Goal: Task Accomplishment & Management: Use online tool/utility

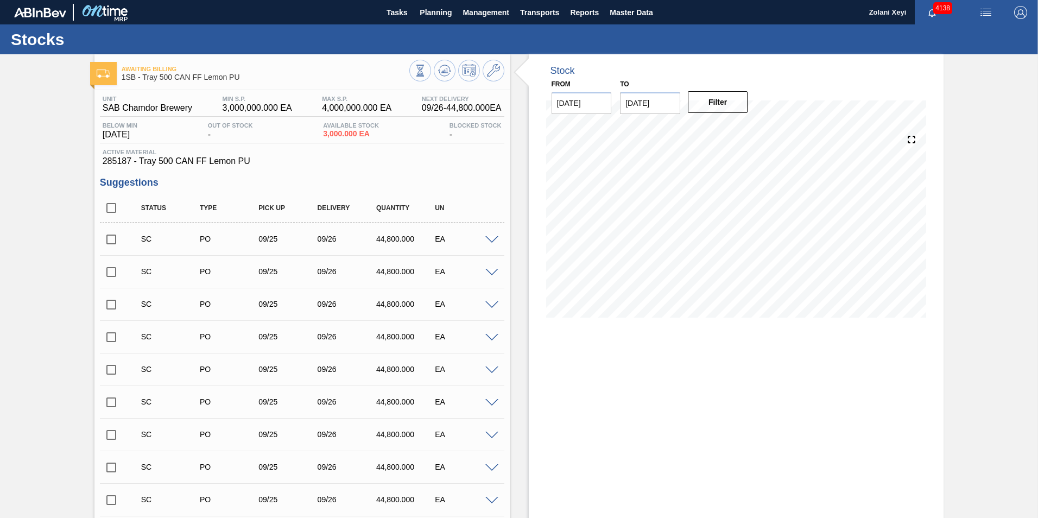
scroll to position [2790, 0]
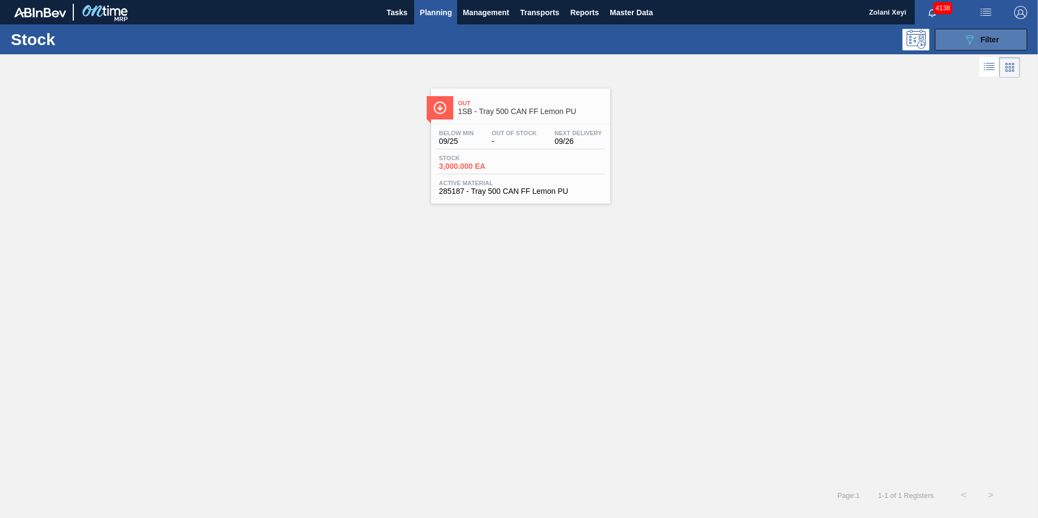
click at [959, 39] on button "089F7B8B-B2A5-4AFE-B5C0-19BA573D28AC Filter" at bounding box center [981, 40] width 92 height 22
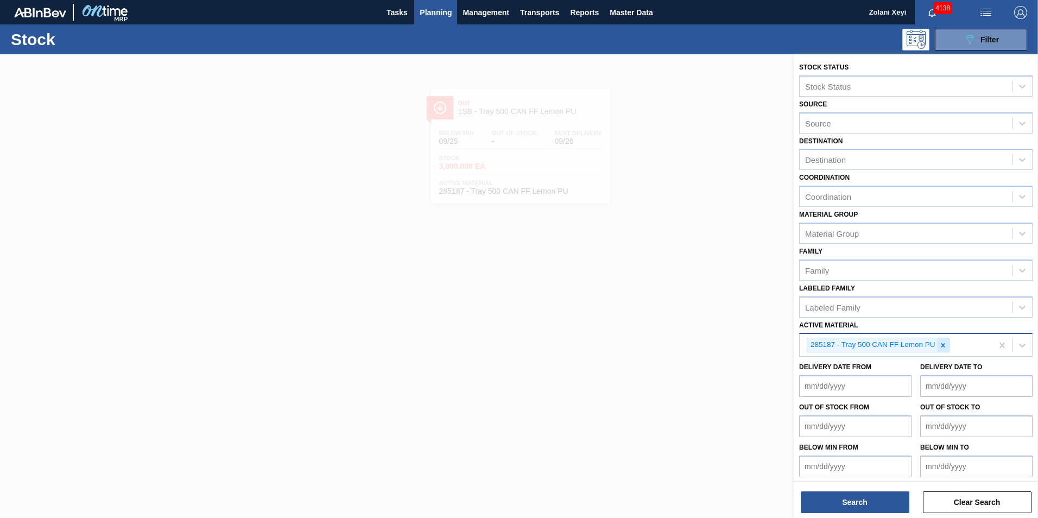
click at [942, 344] on icon at bounding box center [943, 345] width 4 height 4
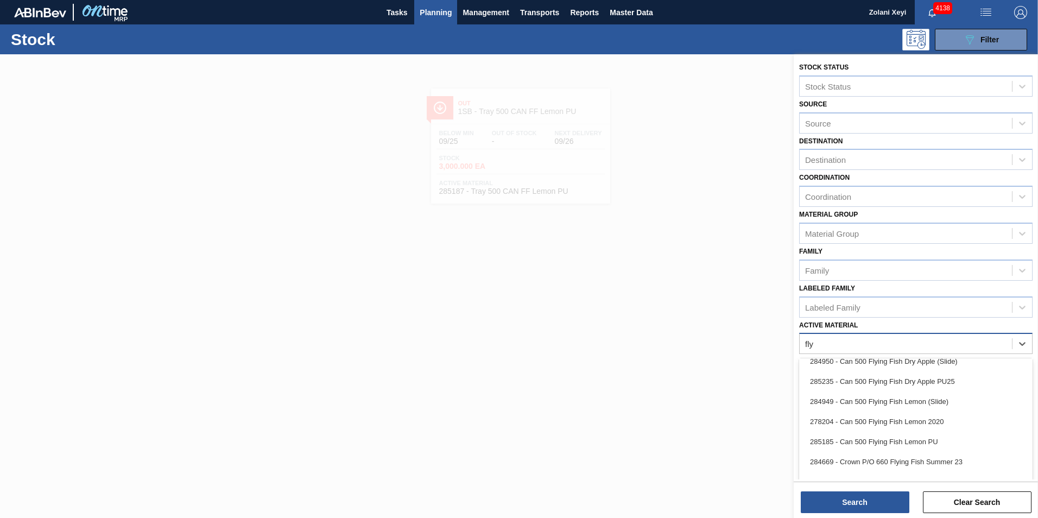
scroll to position [109, 0]
type Material "fly"
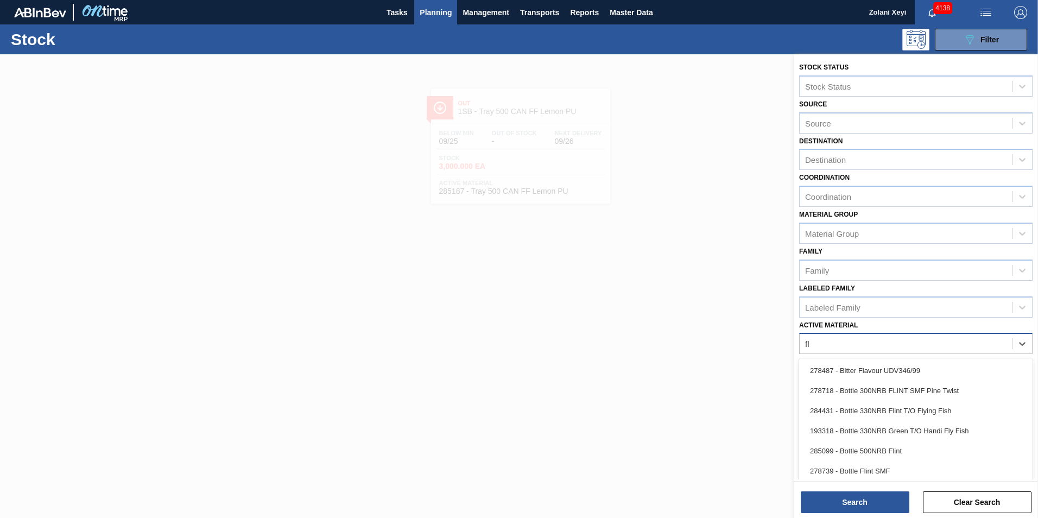
type Material "fly"
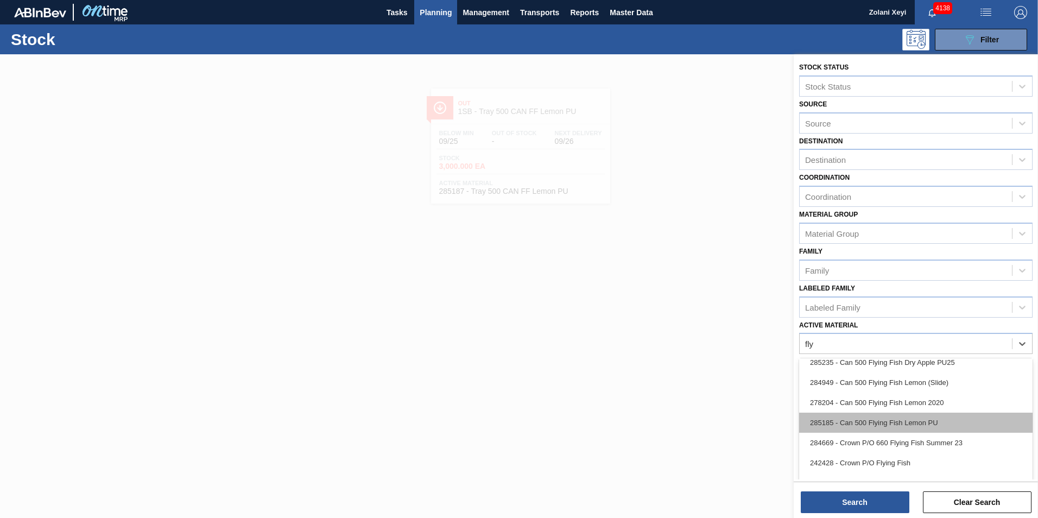
click at [875, 421] on div "285185 - Can 500 Flying Fish Lemon PU" at bounding box center [915, 422] width 233 height 20
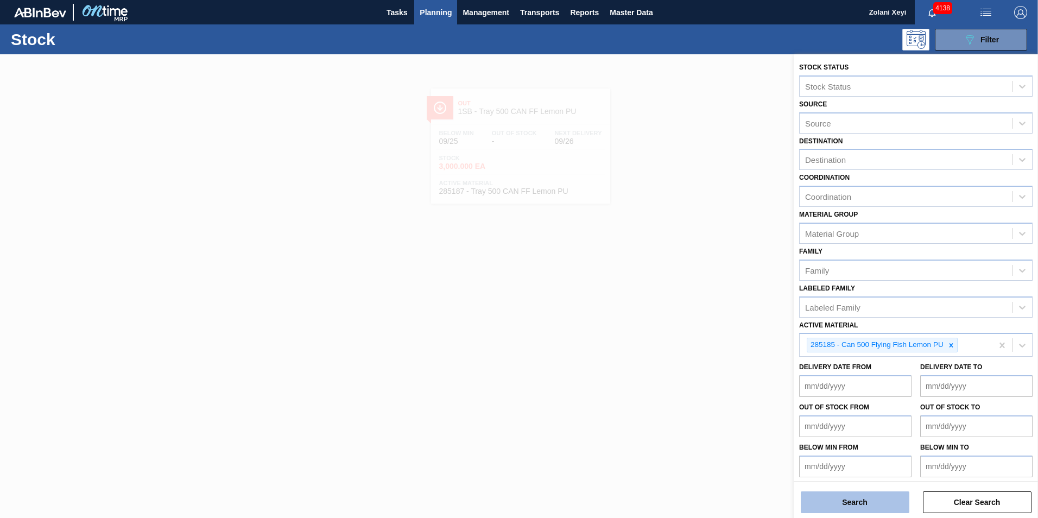
click at [872, 502] on button "Search" at bounding box center [855, 502] width 109 height 22
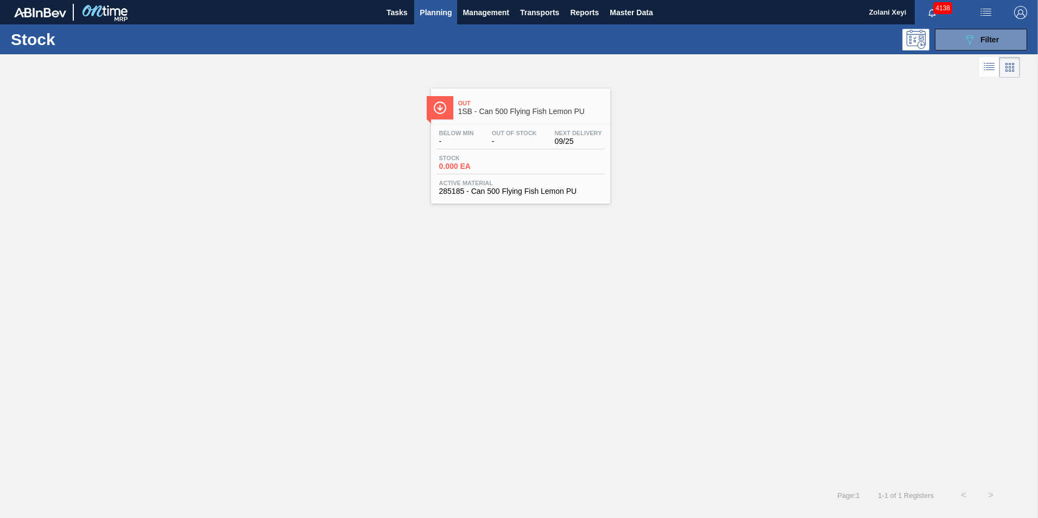
click at [554, 143] on div "Next Delivery 09/25" at bounding box center [578, 138] width 53 height 16
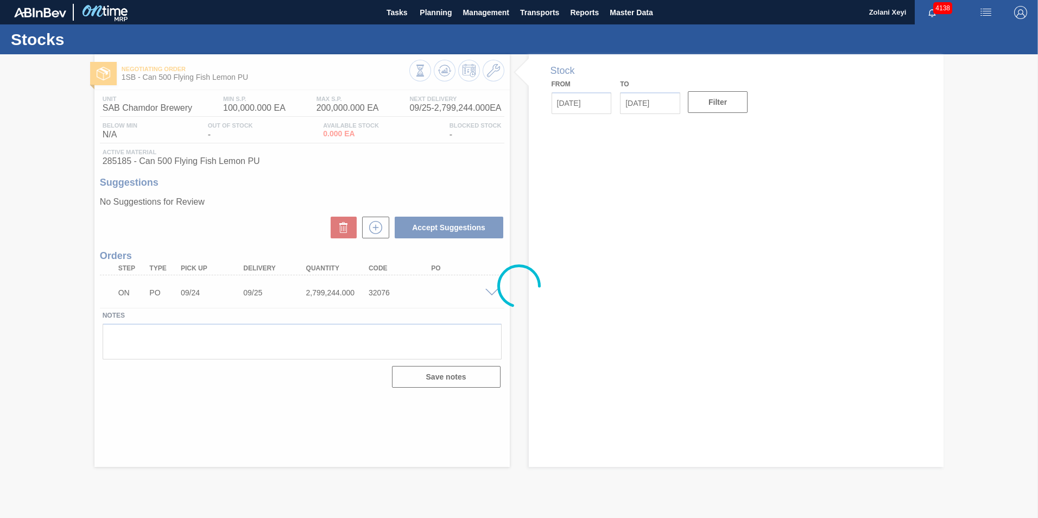
type input "[DATE]"
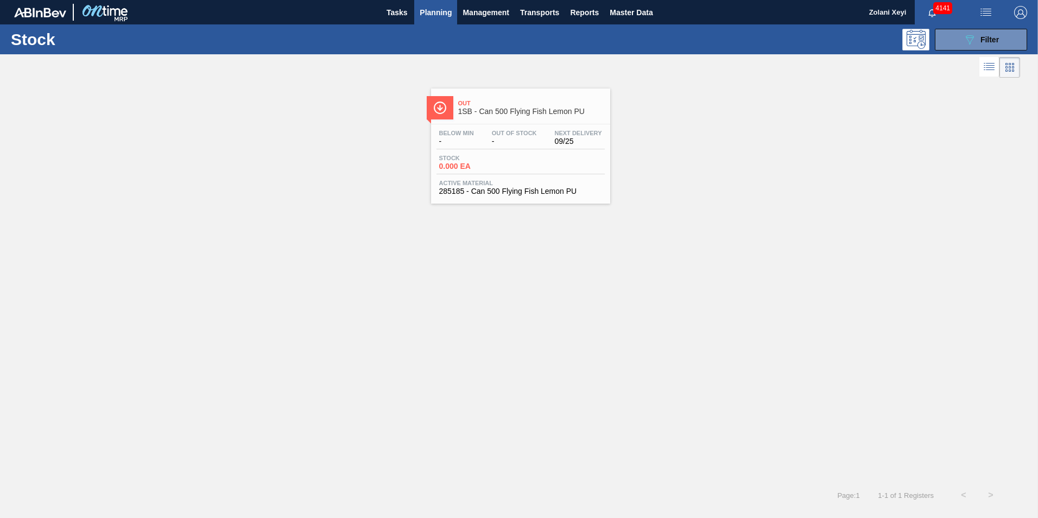
click at [518, 155] on div "Stock 0.000 EA" at bounding box center [520, 165] width 168 height 20
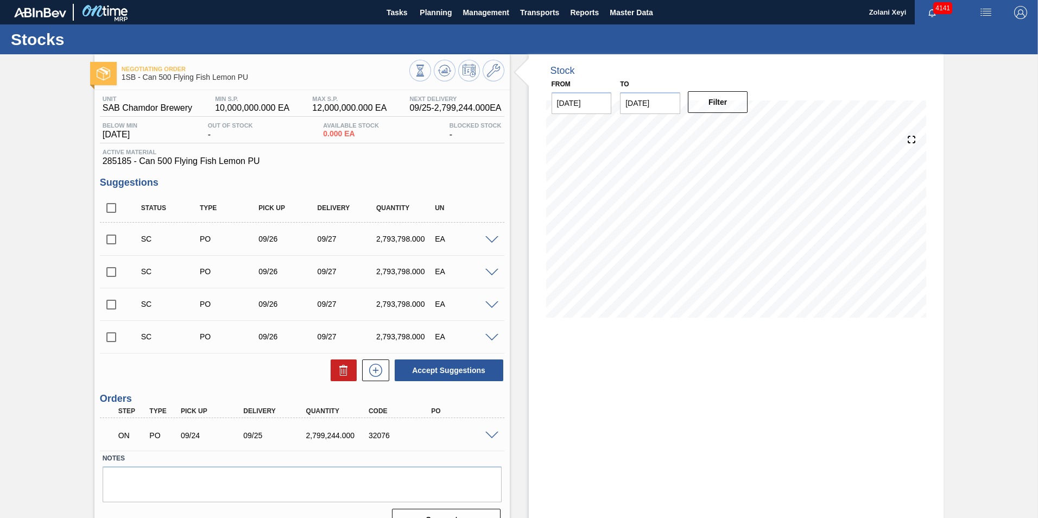
click at [112, 335] on input "checkbox" at bounding box center [111, 337] width 23 height 23
click at [454, 370] on button "Accept Suggestions" at bounding box center [449, 370] width 109 height 22
checkbox input "false"
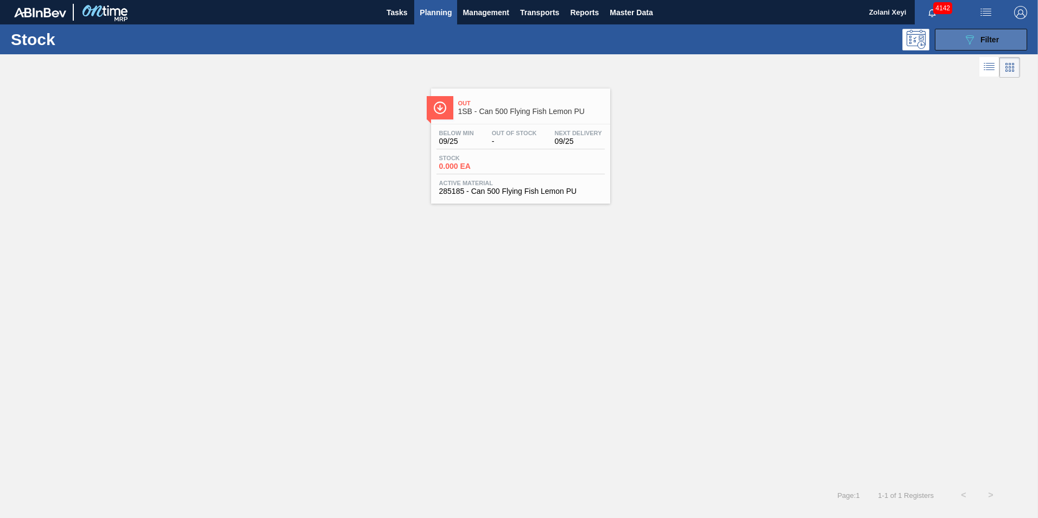
click at [952, 39] on button "089F7B8B-B2A5-4AFE-B5C0-19BA573D28AC Filter" at bounding box center [981, 40] width 92 height 22
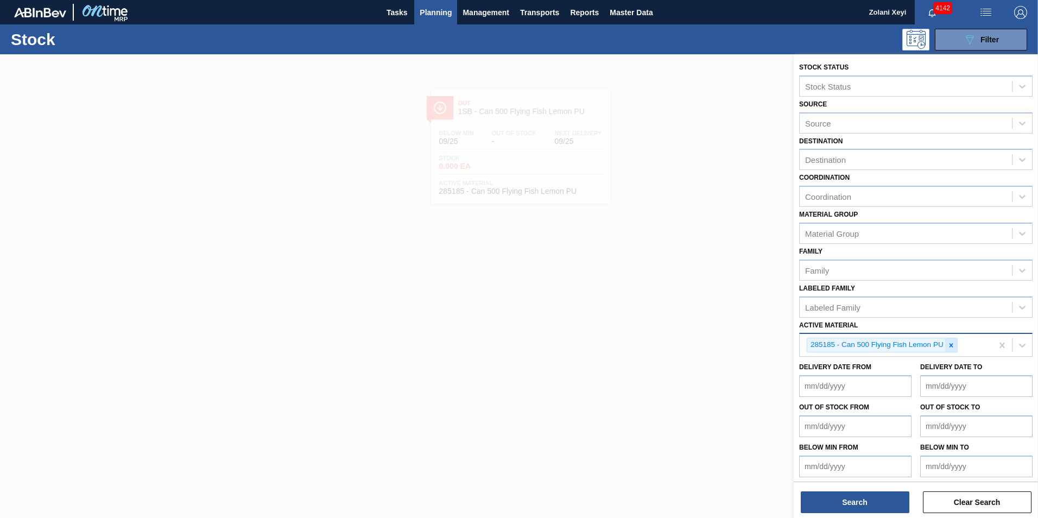
click at [950, 344] on icon at bounding box center [951, 345] width 8 height 8
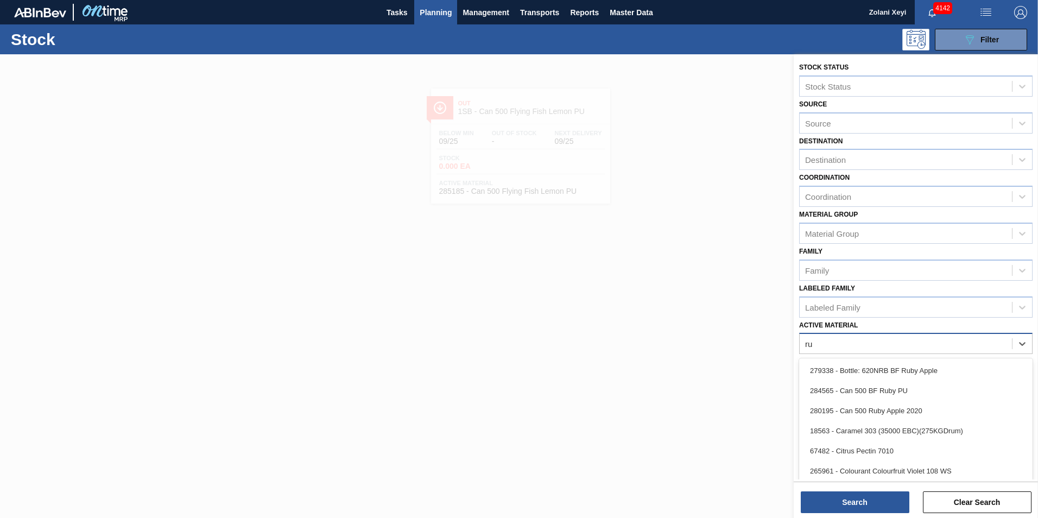
type Material "rub"
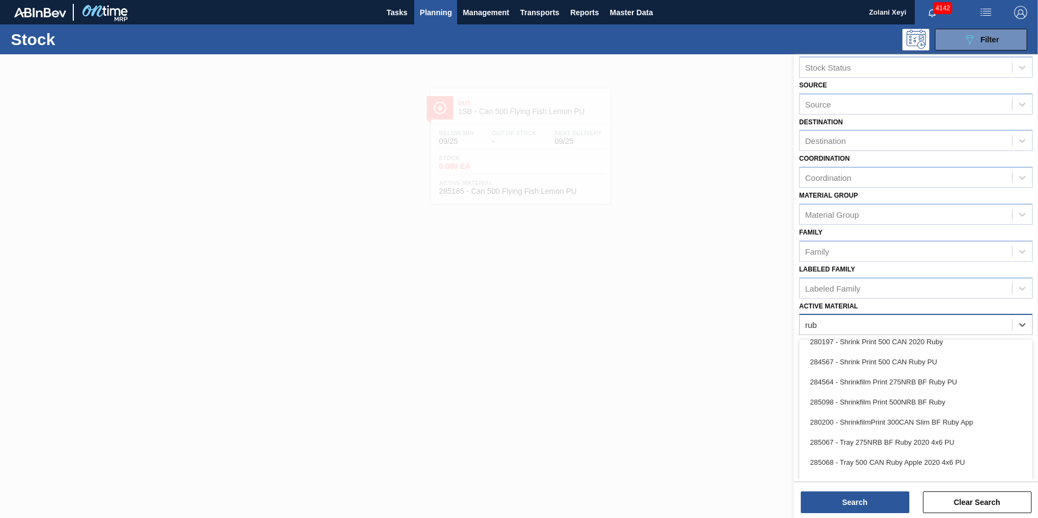
scroll to position [34, 0]
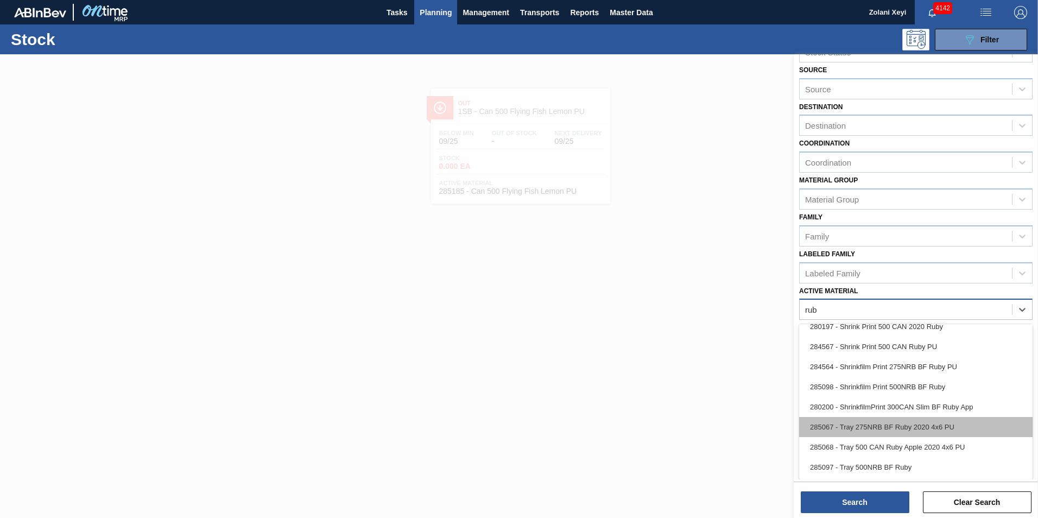
click at [922, 424] on div "285067 - Tray 275NRB BF Ruby 2020 4x6 PU" at bounding box center [915, 427] width 233 height 20
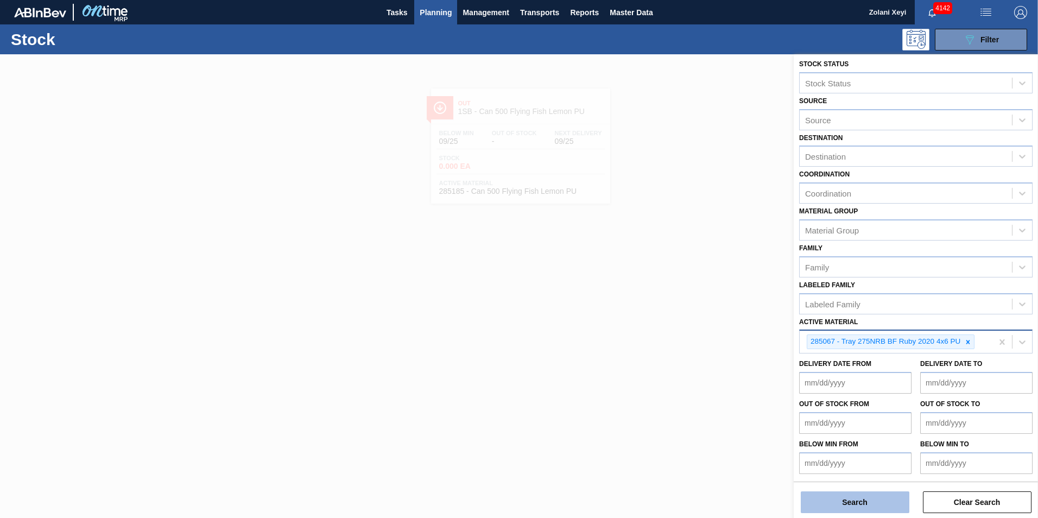
click at [881, 498] on button "Search" at bounding box center [855, 502] width 109 height 22
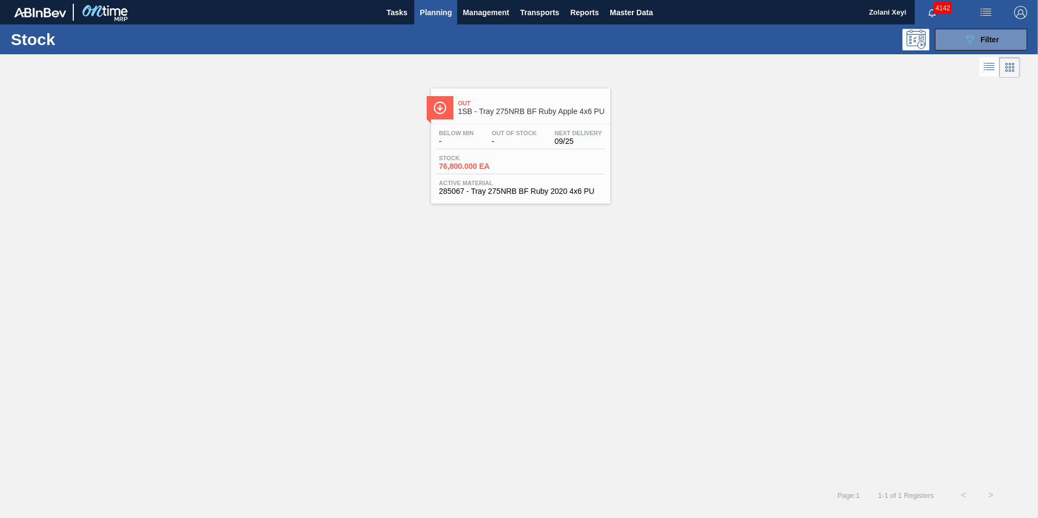
click at [503, 160] on span "Stock" at bounding box center [477, 158] width 76 height 7
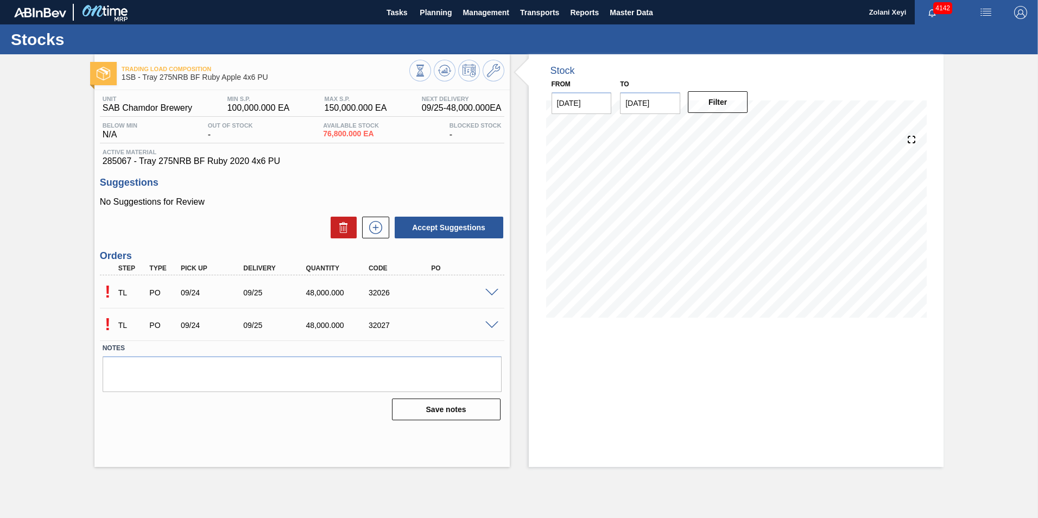
click at [491, 292] on span at bounding box center [491, 293] width 13 height 8
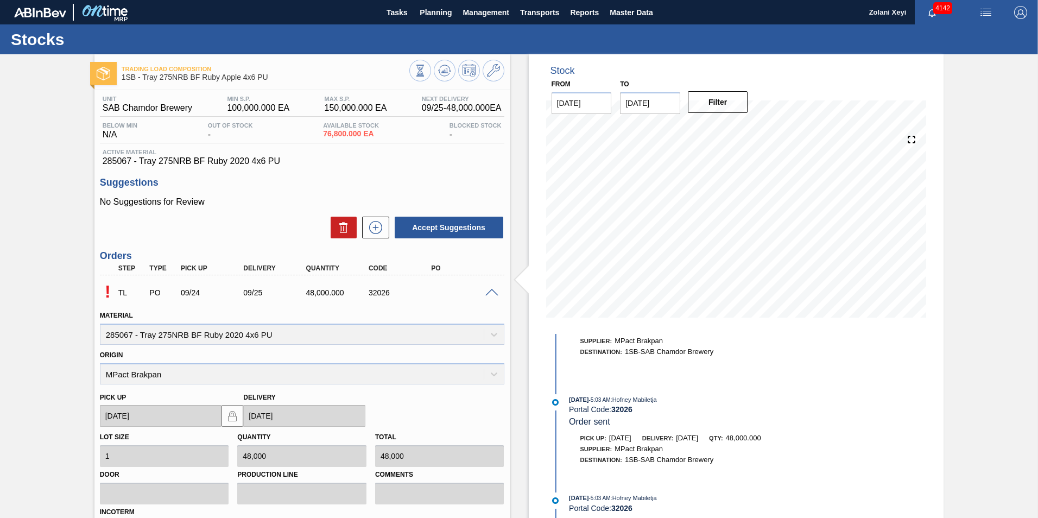
scroll to position [175, 0]
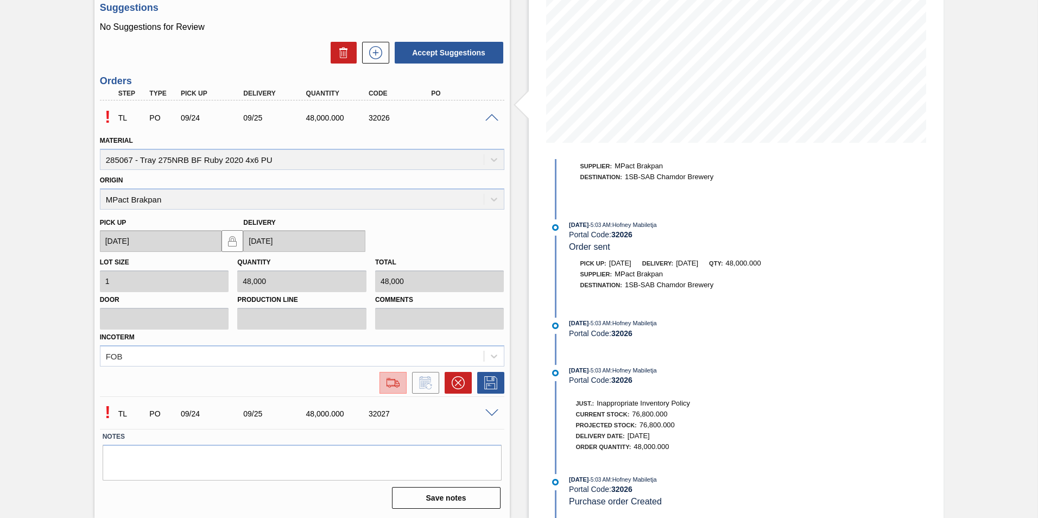
click at [392, 383] on img at bounding box center [392, 382] width 17 height 13
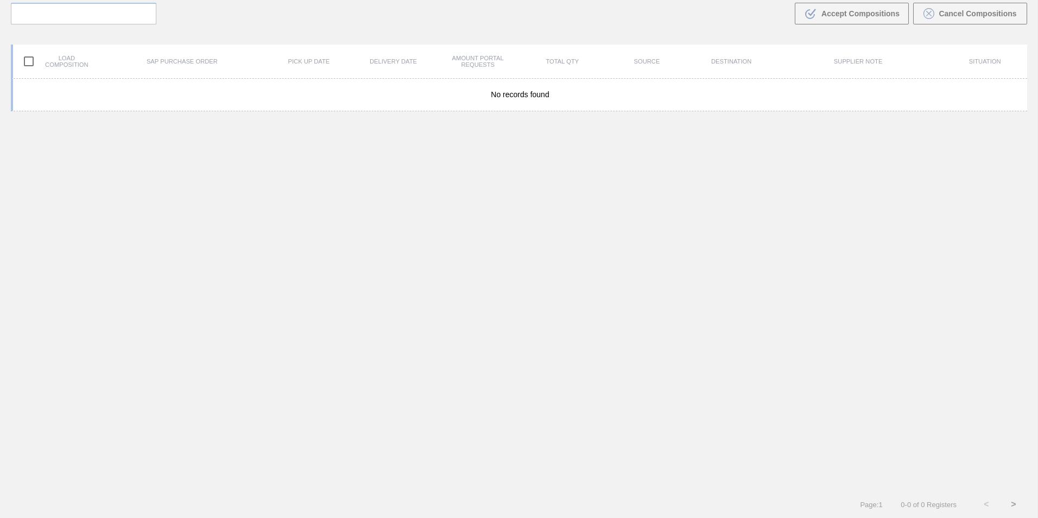
scroll to position [78, 0]
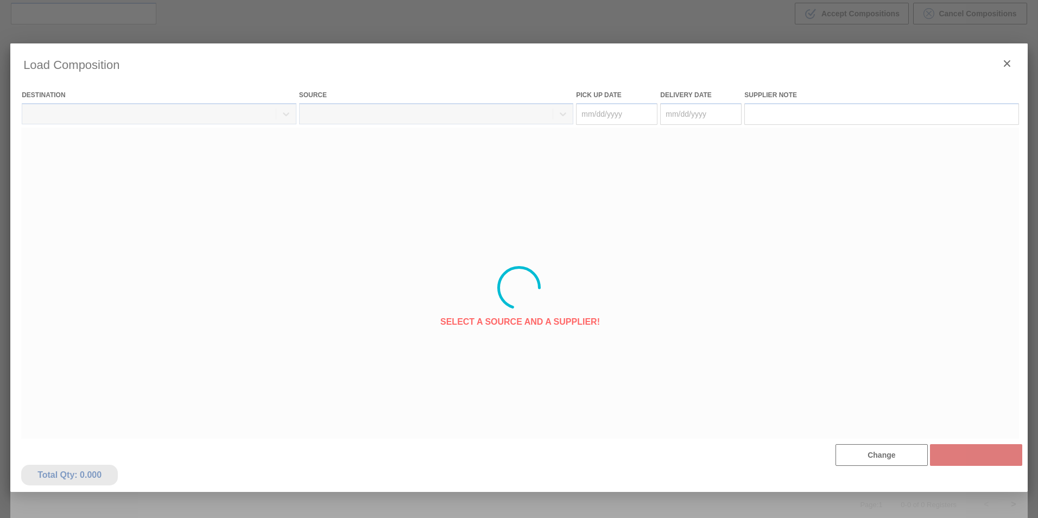
type Date "[DATE]"
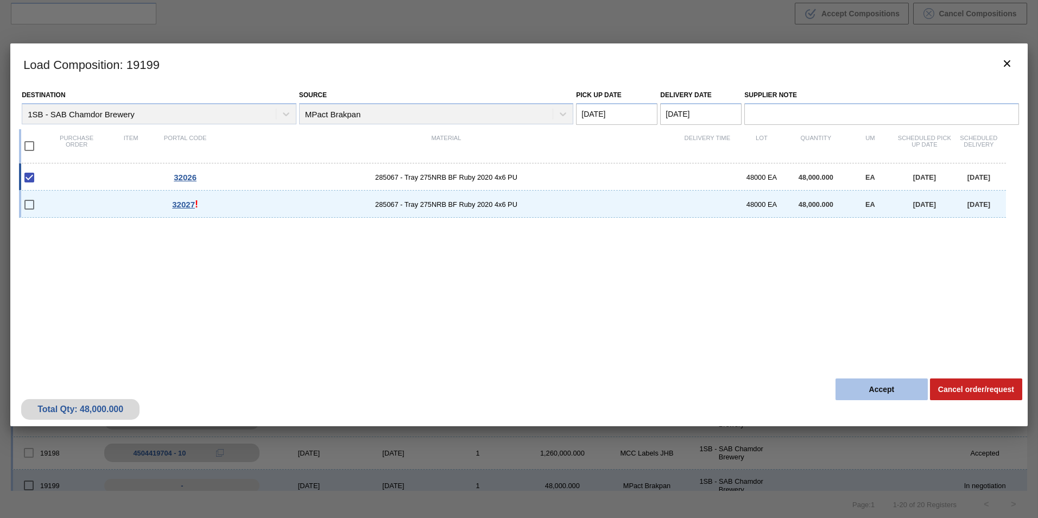
click at [887, 388] on button "Accept" at bounding box center [881, 389] width 92 height 22
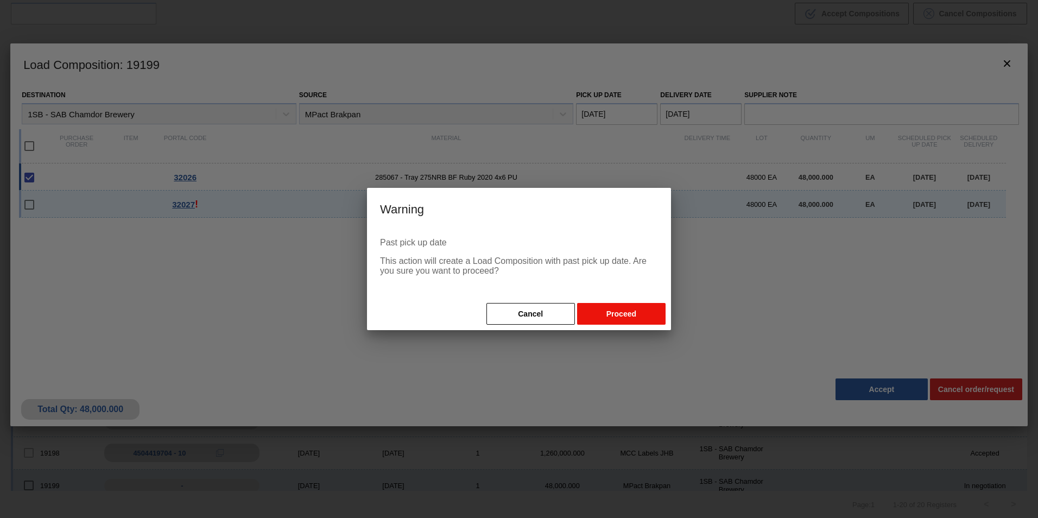
click at [626, 314] on button "Proceed" at bounding box center [621, 314] width 88 height 22
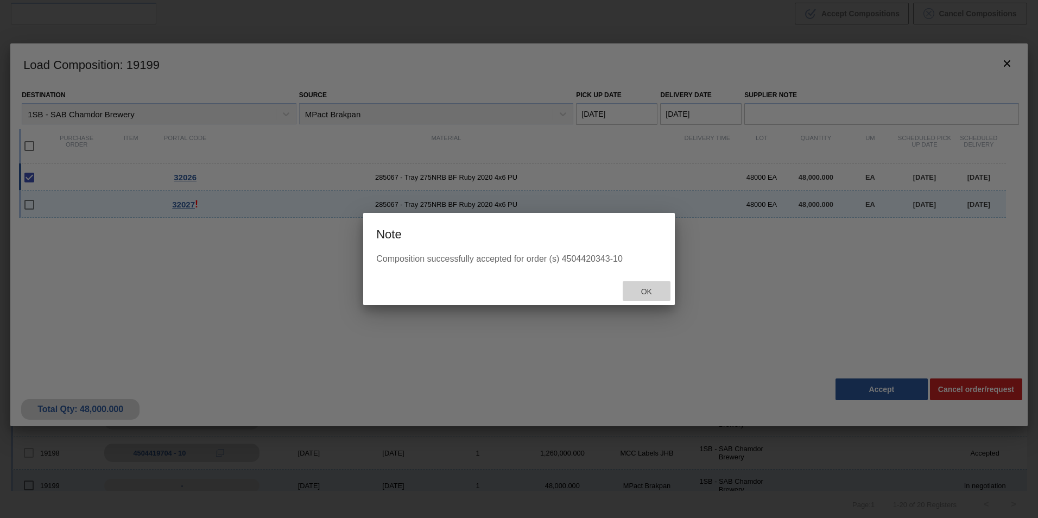
click at [646, 291] on span "Ok" at bounding box center [646, 291] width 28 height 9
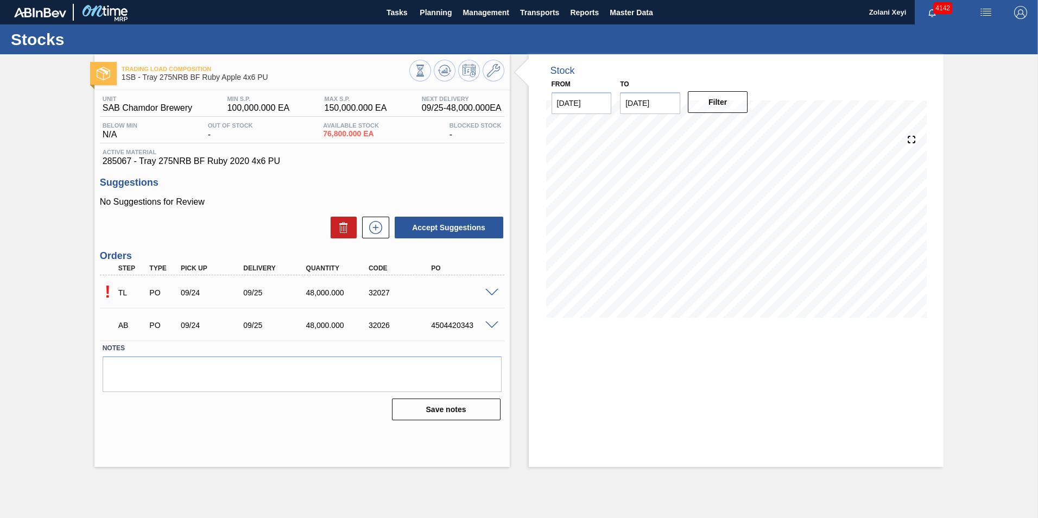
click at [492, 293] on span at bounding box center [491, 293] width 13 height 8
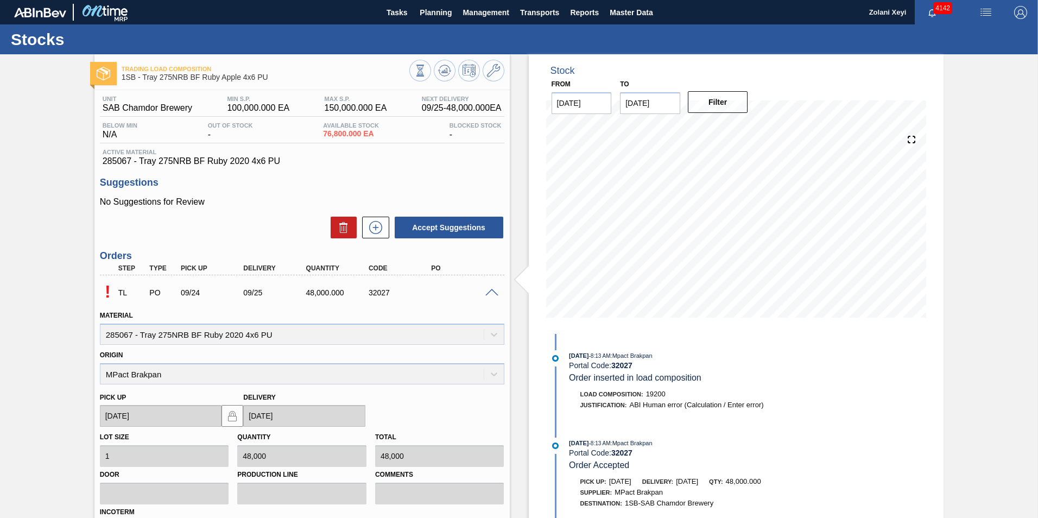
scroll to position [175, 0]
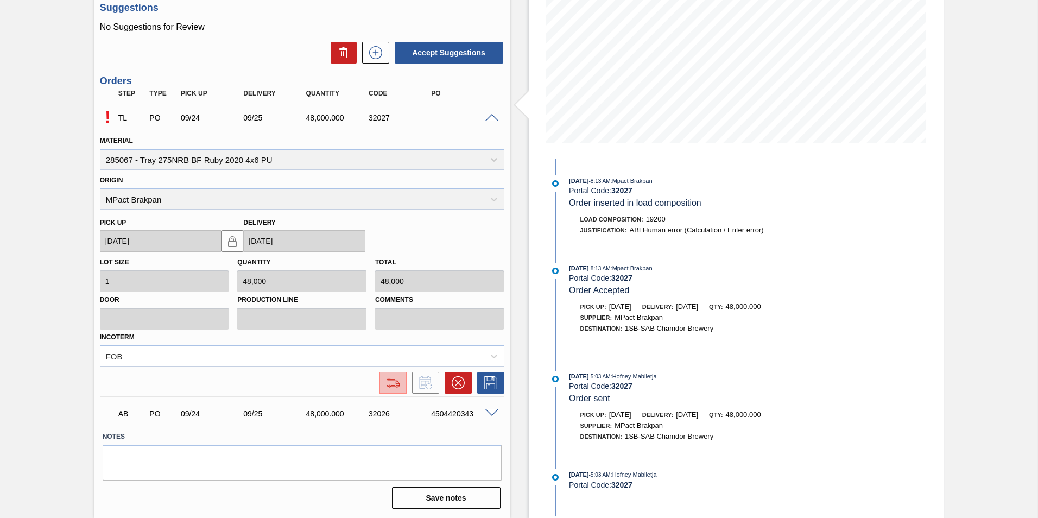
click at [392, 382] on img at bounding box center [392, 382] width 17 height 13
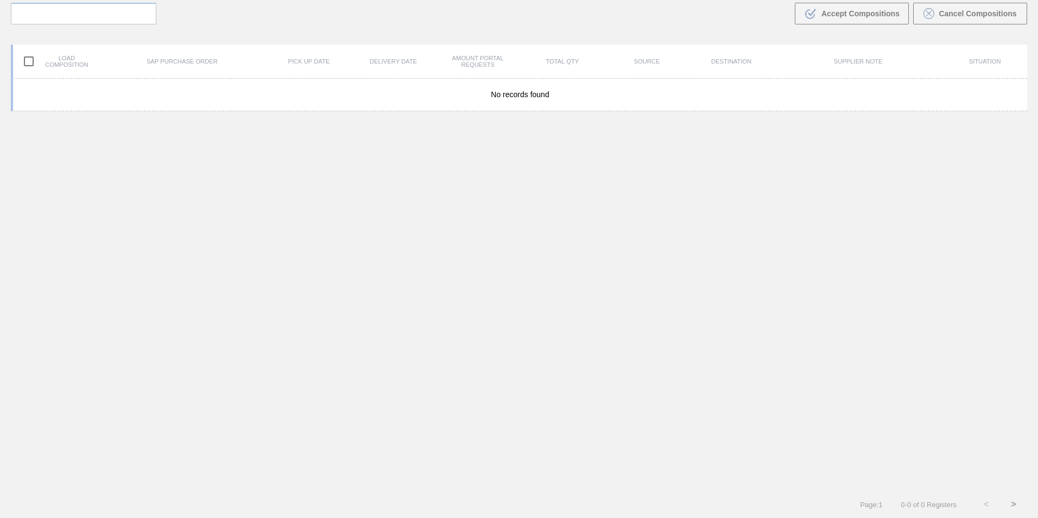
scroll to position [78, 0]
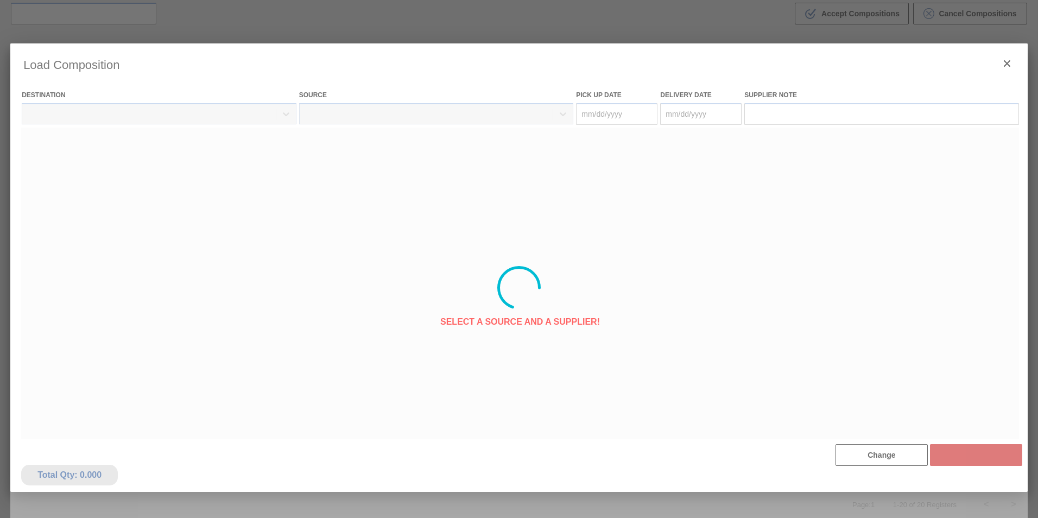
type Date "[DATE]"
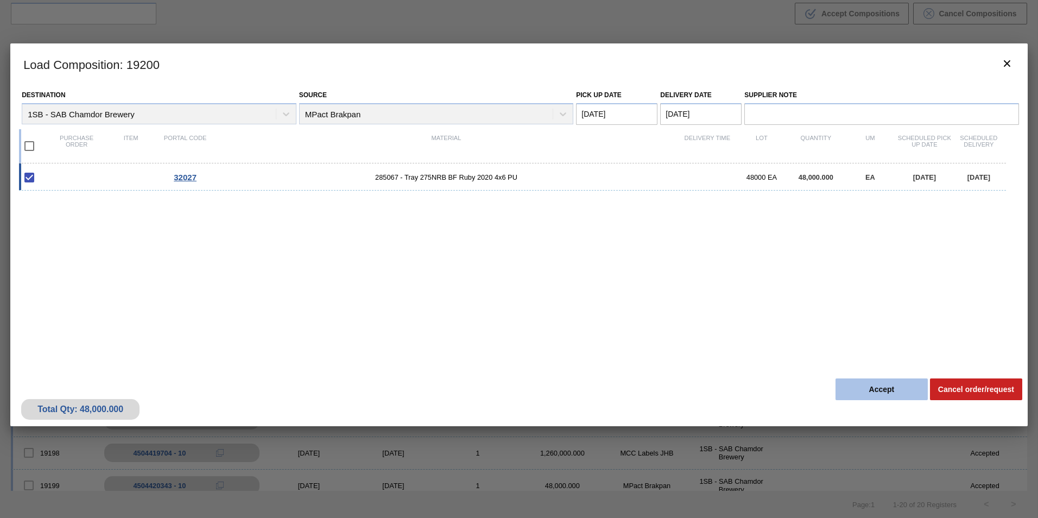
click at [885, 388] on button "Accept" at bounding box center [881, 389] width 92 height 22
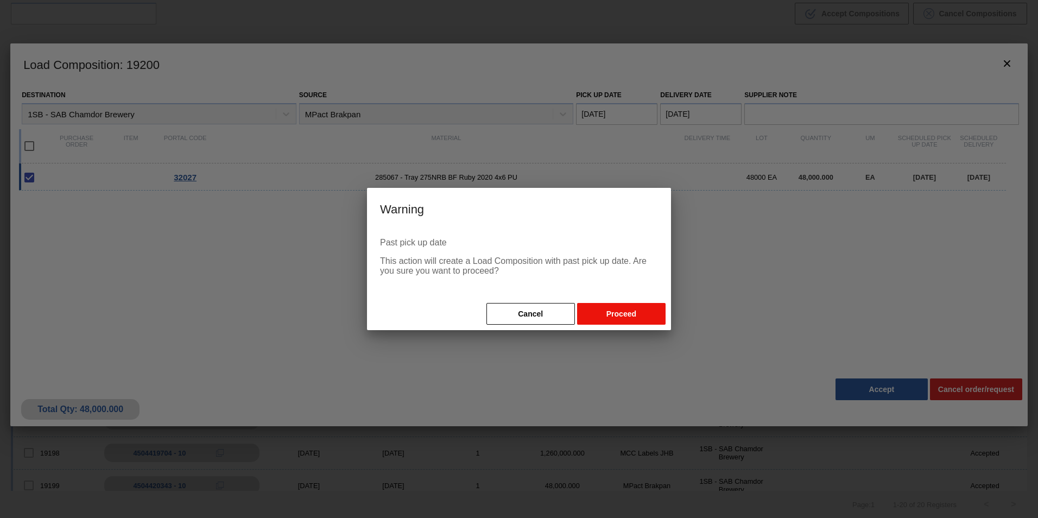
click at [629, 312] on button "Proceed" at bounding box center [621, 314] width 88 height 22
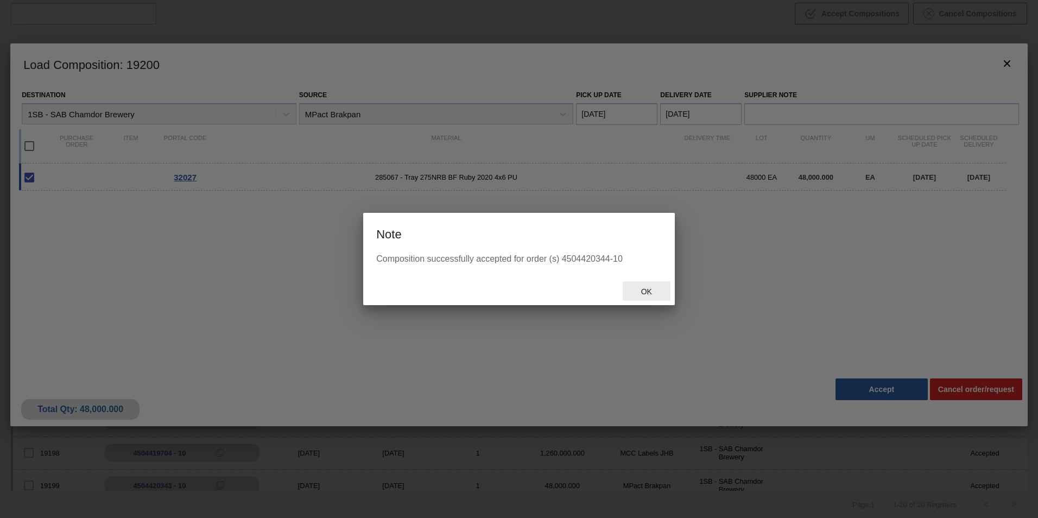
click at [644, 290] on span "Ok" at bounding box center [646, 291] width 28 height 9
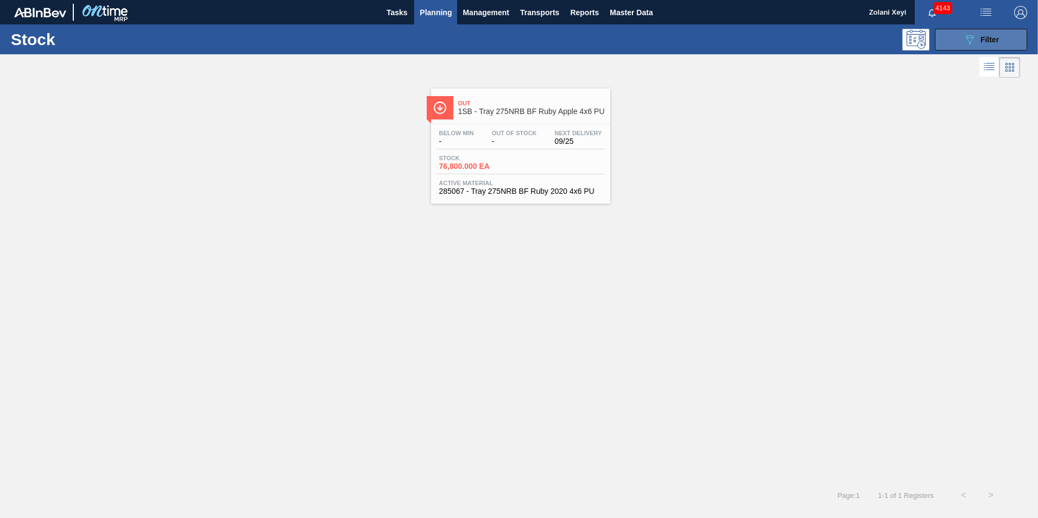
click at [961, 37] on button "089F7B8B-B2A5-4AFE-B5C0-19BA573D28AC Filter" at bounding box center [981, 40] width 92 height 22
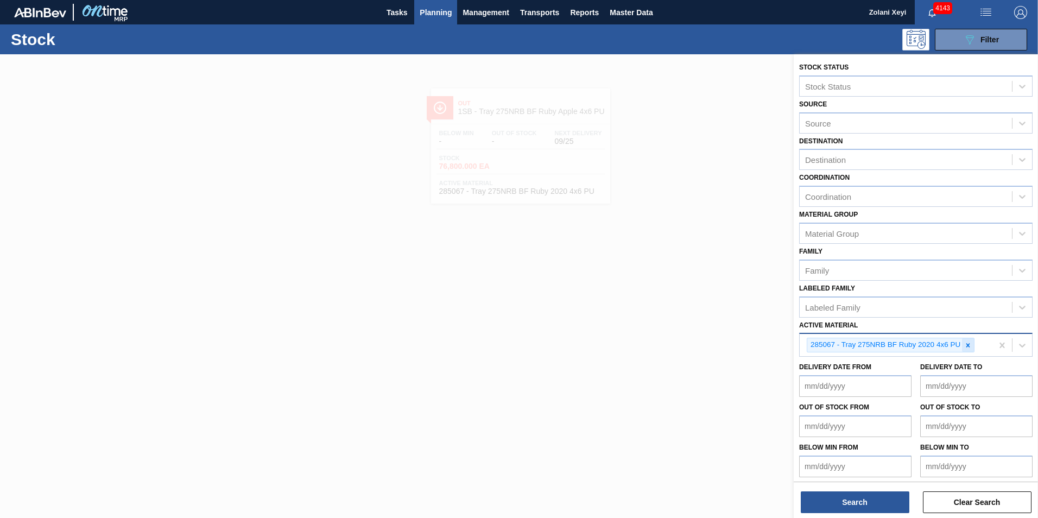
click at [968, 345] on icon at bounding box center [968, 345] width 4 height 4
type Material "2"
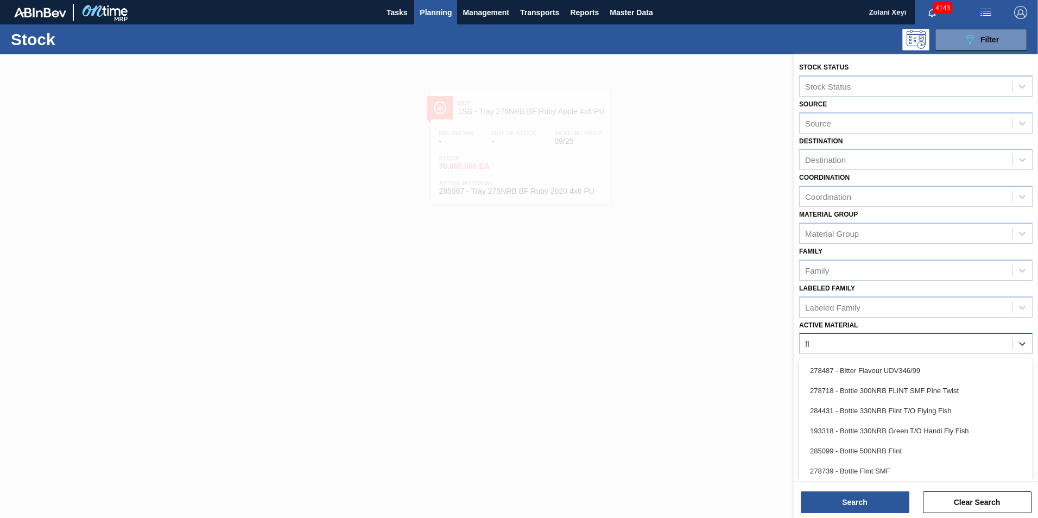
type Material "fly"
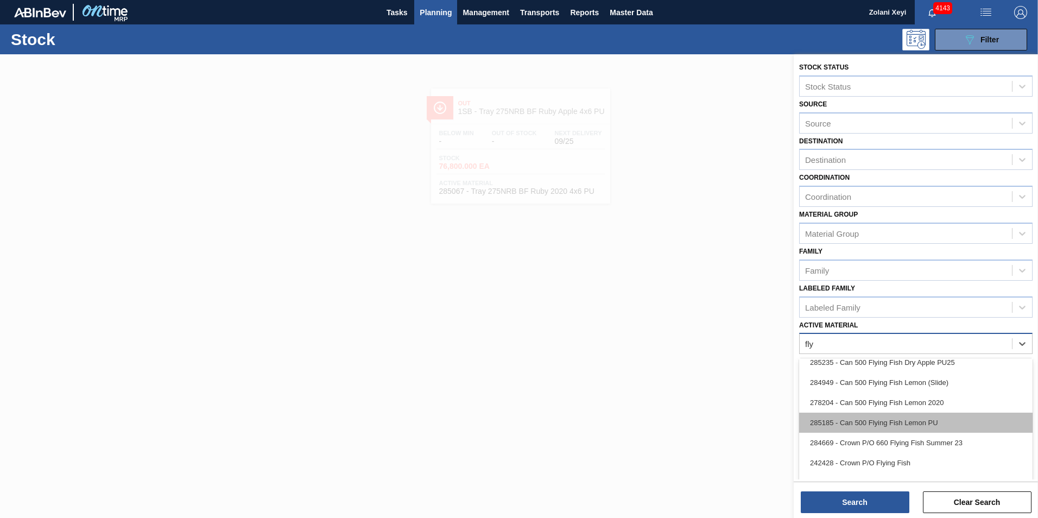
click at [910, 420] on div "285185 - Can 500 Flying Fish Lemon PU" at bounding box center [915, 422] width 233 height 20
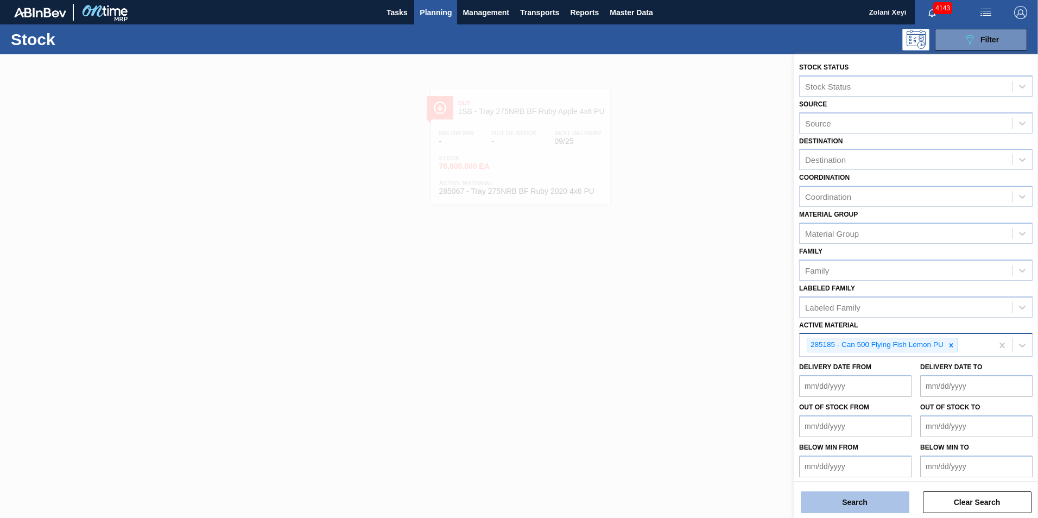
click at [869, 502] on button "Search" at bounding box center [855, 502] width 109 height 22
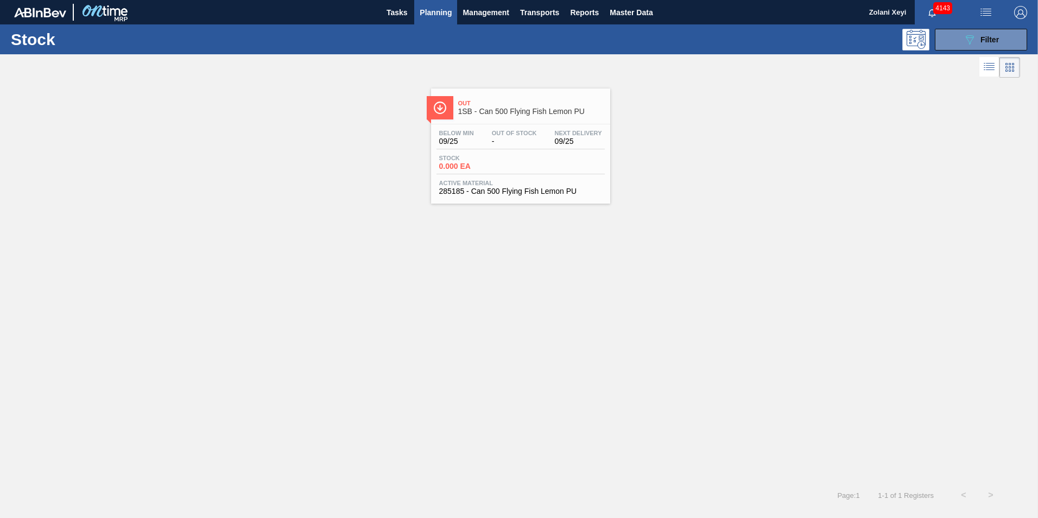
click at [515, 161] on div "Stock 0.000 EA" at bounding box center [476, 163] width 81 height 16
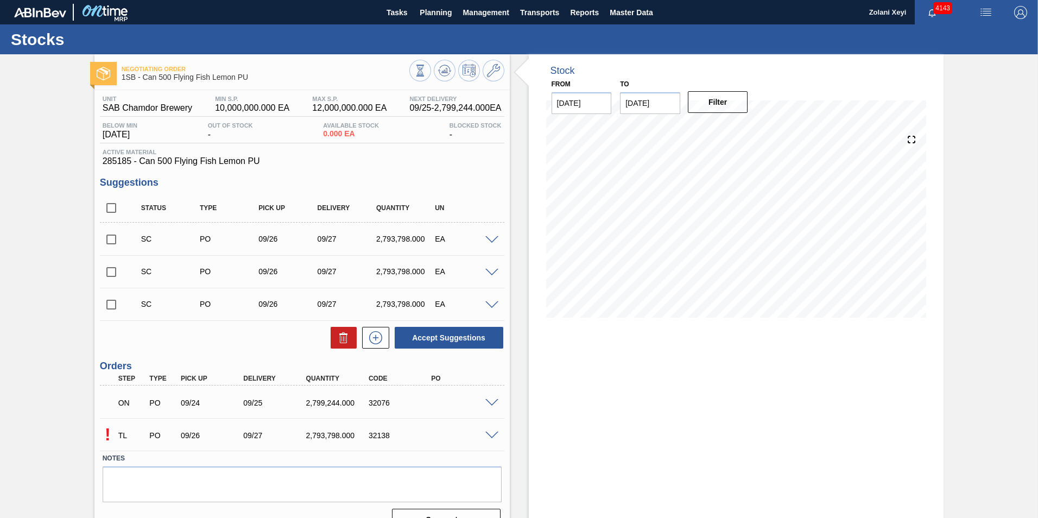
click at [491, 435] on span at bounding box center [491, 435] width 13 height 8
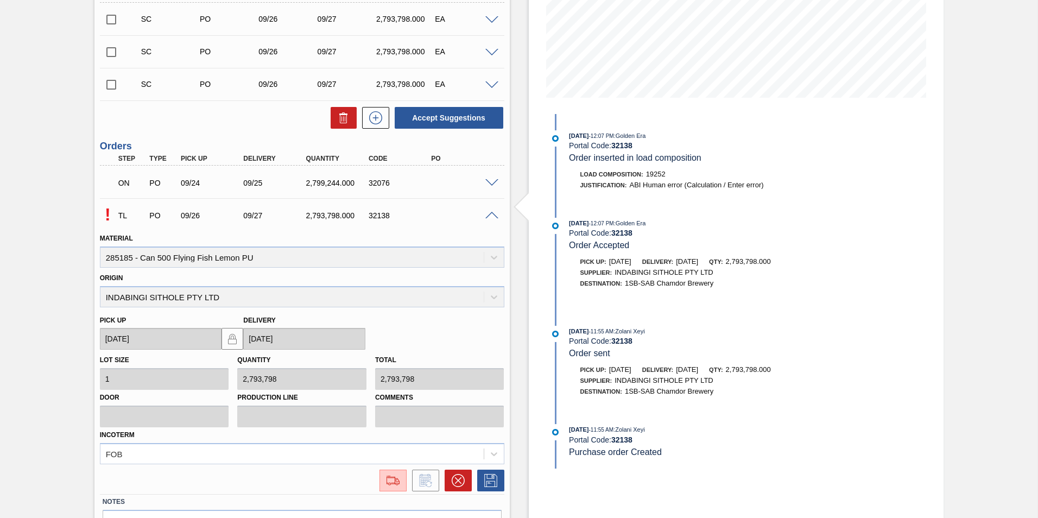
scroll to position [285, 0]
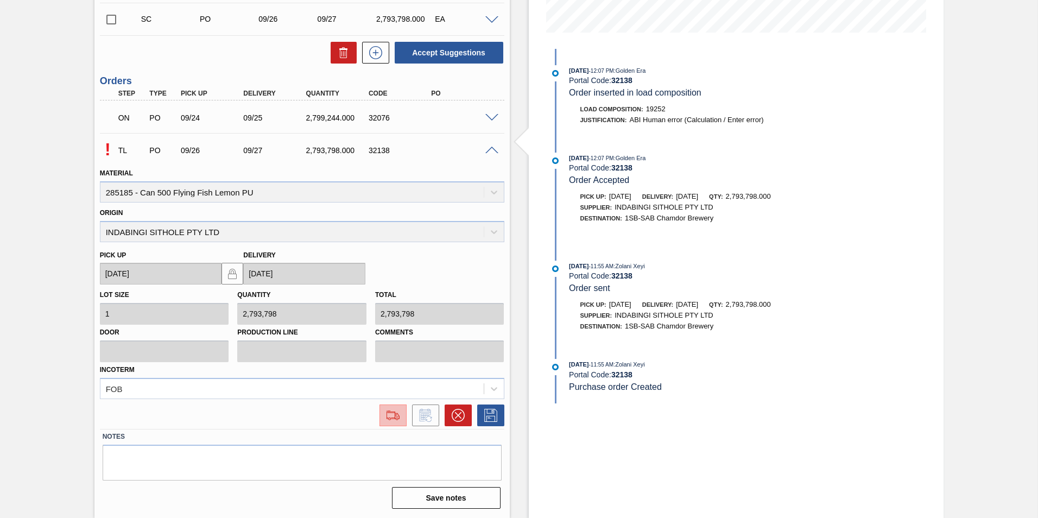
click at [389, 414] on img at bounding box center [392, 415] width 17 height 13
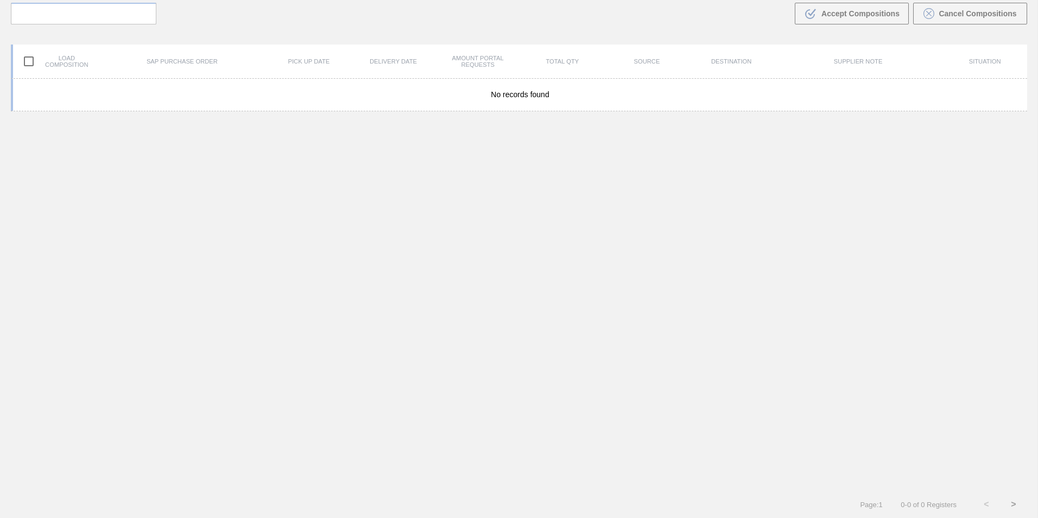
scroll to position [78, 0]
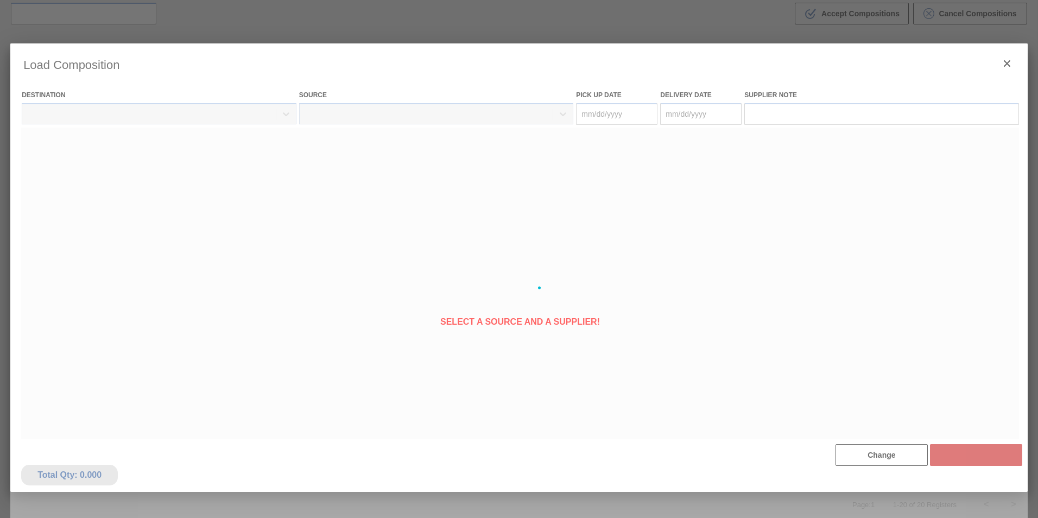
type Date "[DATE]"
type Date "09/27/2025"
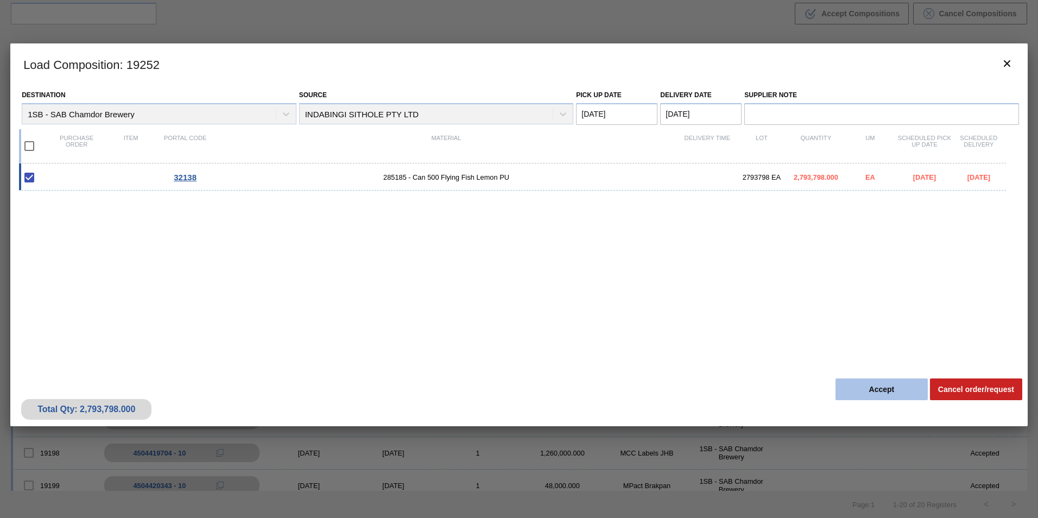
click at [886, 389] on button "Accept" at bounding box center [881, 389] width 92 height 22
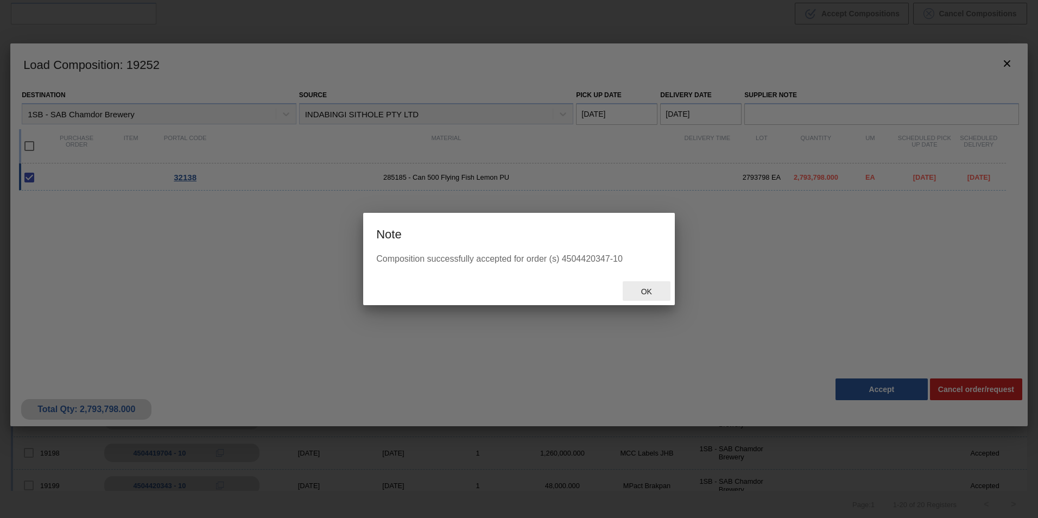
click at [646, 291] on span "Ok" at bounding box center [646, 291] width 28 height 9
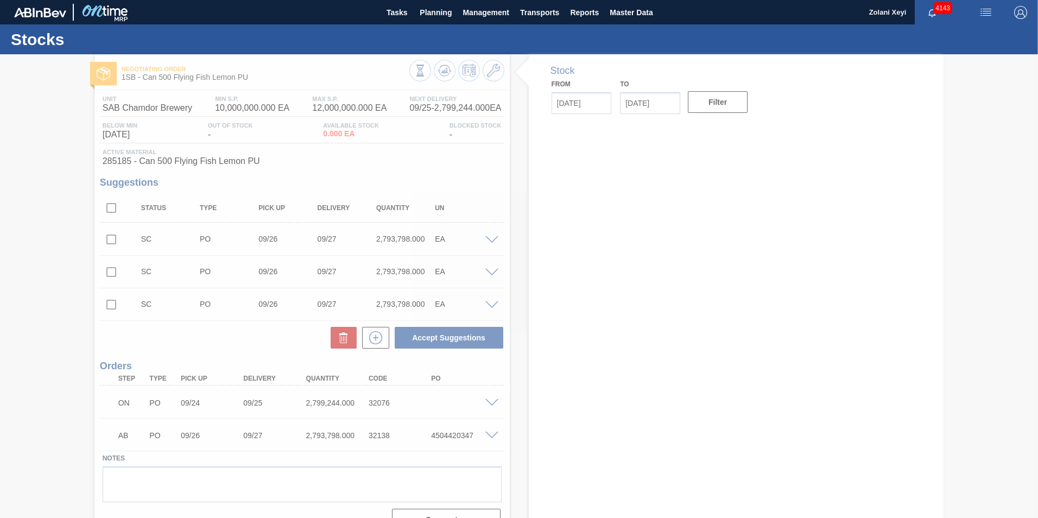
type input "[DATE]"
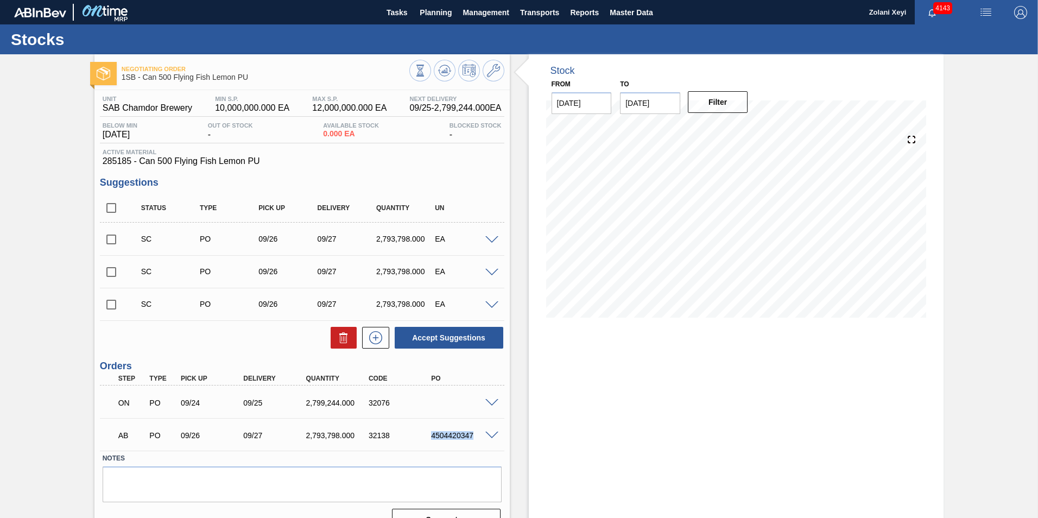
drag, startPoint x: 472, startPoint y: 435, endPoint x: 428, endPoint y: 434, distance: 44.0
click at [428, 434] on div "4504420347" at bounding box center [463, 435] width 70 height 9
copy div "4504420347"
